Goal: Task Accomplishment & Management: Complete application form

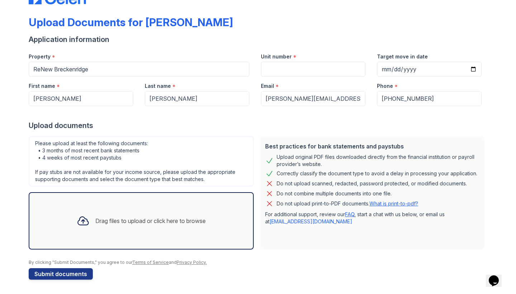
click at [148, 143] on div "Please upload at least the following documents: • 3 months of most recent bank …" at bounding box center [141, 161] width 225 height 50
click at [153, 228] on div "Drag files to upload or click here to browse" at bounding box center [141, 220] width 140 height 24
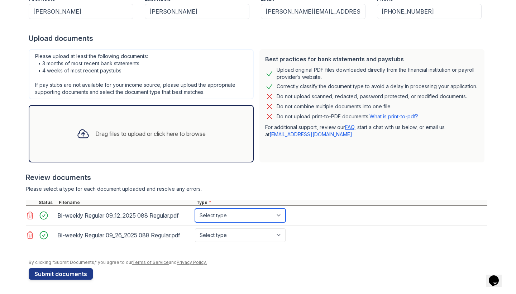
select select "paystub"
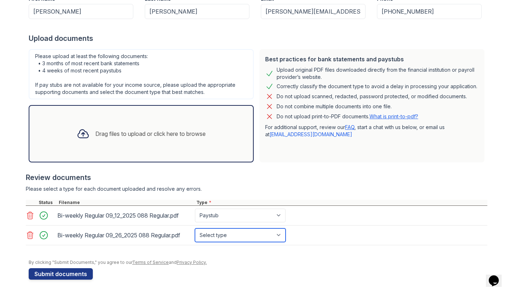
select select "paystub"
click at [222, 256] on div at bounding box center [258, 255] width 458 height 7
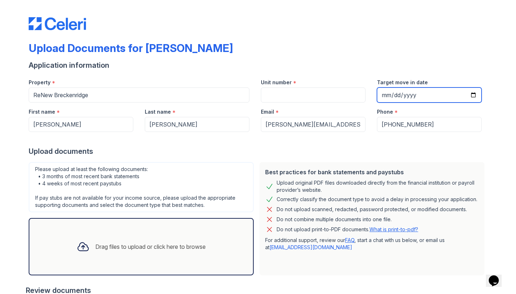
click at [400, 96] on input "Target move in date" at bounding box center [429, 94] width 105 height 15
type input "[DATE]"
click at [393, 61] on div "Application information" at bounding box center [258, 65] width 458 height 10
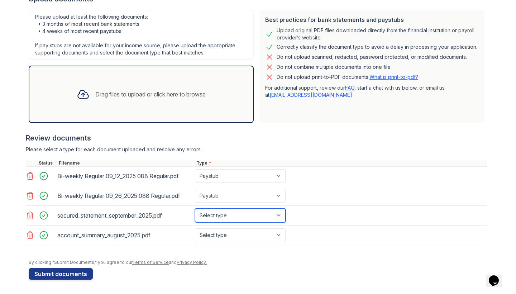
select select "bank_statement"
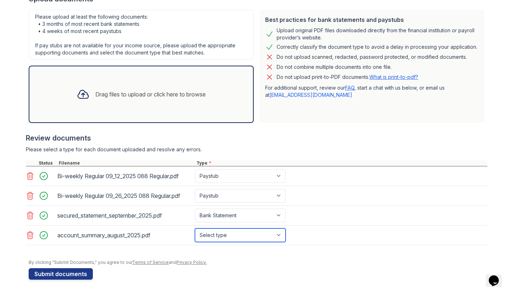
select select "bank_statement"
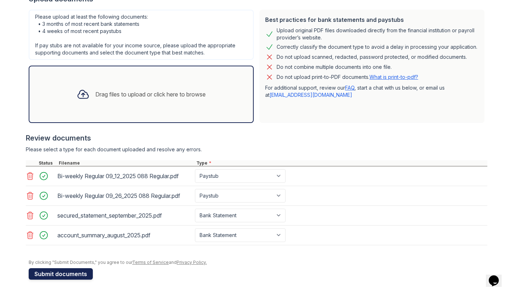
click at [57, 270] on button "Submit documents" at bounding box center [61, 273] width 64 height 11
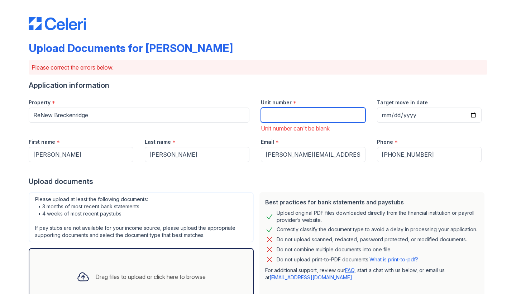
click at [282, 117] on input "Unit number" at bounding box center [313, 114] width 105 height 15
type input "193"
click at [249, 125] on div "Property * ReNew Breckenridge" at bounding box center [139, 112] width 232 height 39
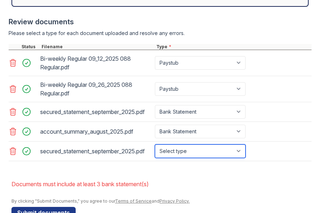
select select "bank_statement"
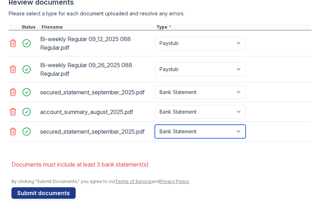
scroll to position [414, 0]
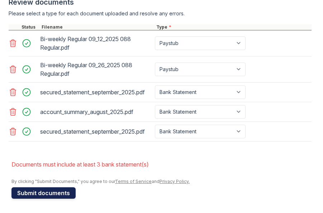
click at [44, 194] on button "Submit documents" at bounding box center [43, 193] width 64 height 11
